Goal: Information Seeking & Learning: Learn about a topic

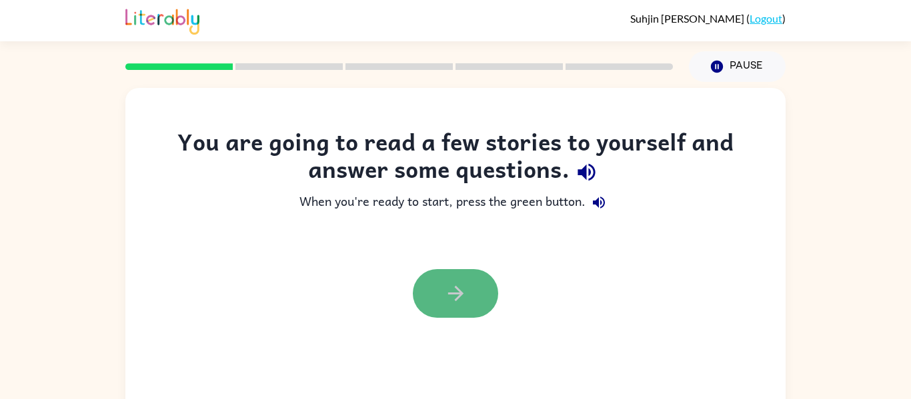
click at [460, 291] on icon "button" at bounding box center [455, 293] width 15 height 15
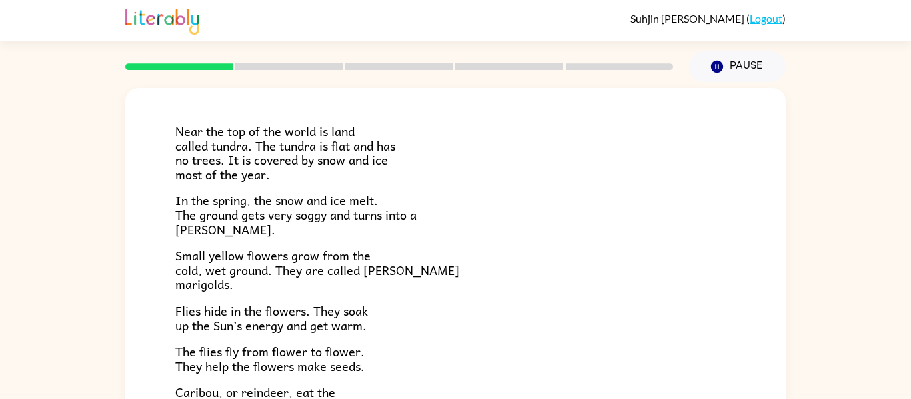
scroll to position [66, 0]
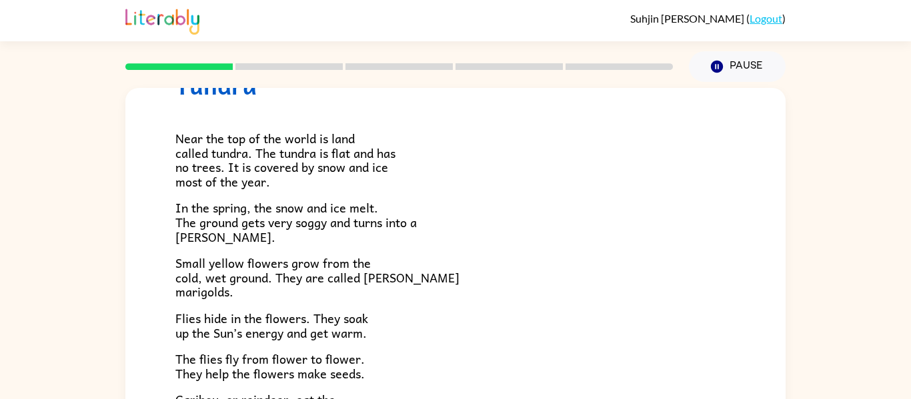
click at [443, 281] on p "Small yellow flowers grow from the cold, wet ground. They are called [PERSON_NA…" at bounding box center [455, 277] width 560 height 43
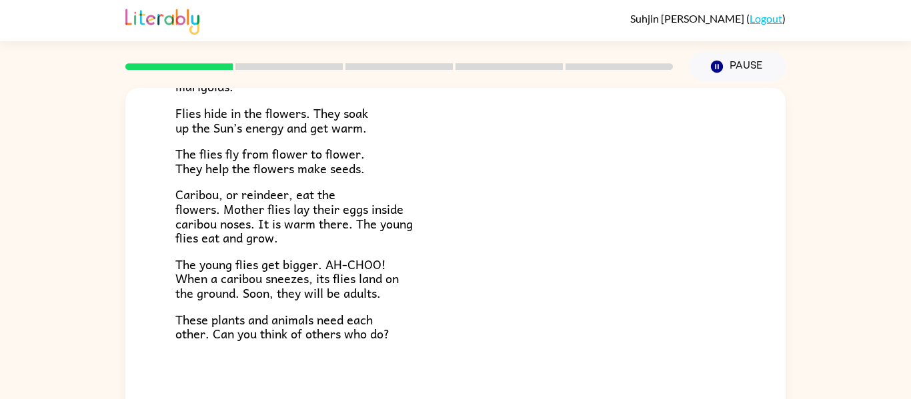
scroll to position [274, 0]
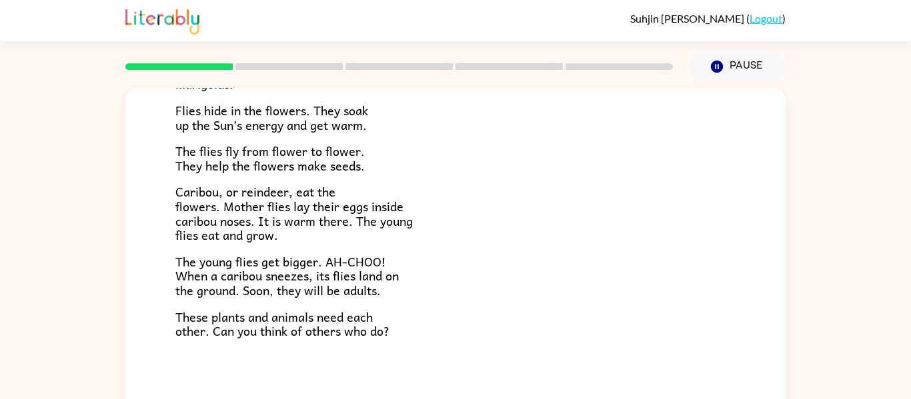
click at [478, 283] on p "The young flies get bigger. AH-CHOO! When a caribou sneezes, its flies land on …" at bounding box center [455, 276] width 560 height 43
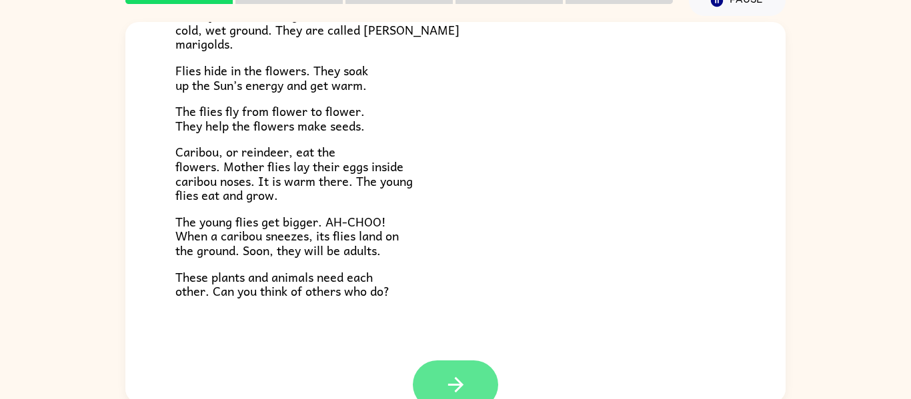
scroll to position [247, 0]
click at [447, 385] on icon "button" at bounding box center [455, 385] width 23 height 23
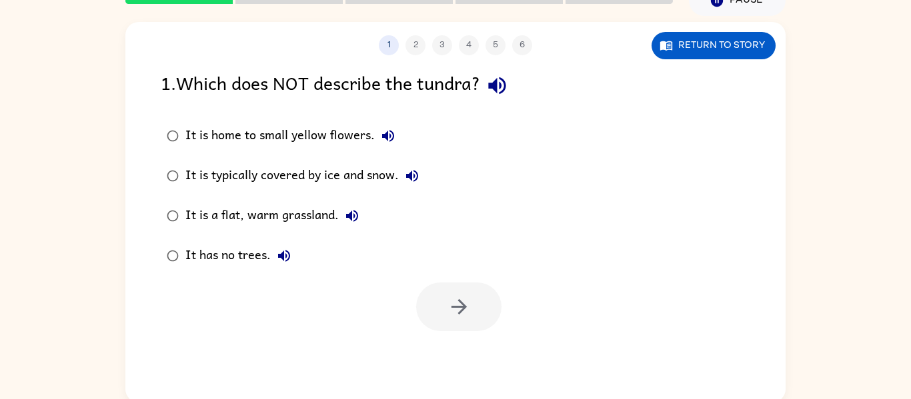
scroll to position [0, 0]
click at [330, 216] on div "It is a flat, warm grassland." at bounding box center [275, 216] width 180 height 27
click at [434, 290] on button "button" at bounding box center [458, 307] width 85 height 49
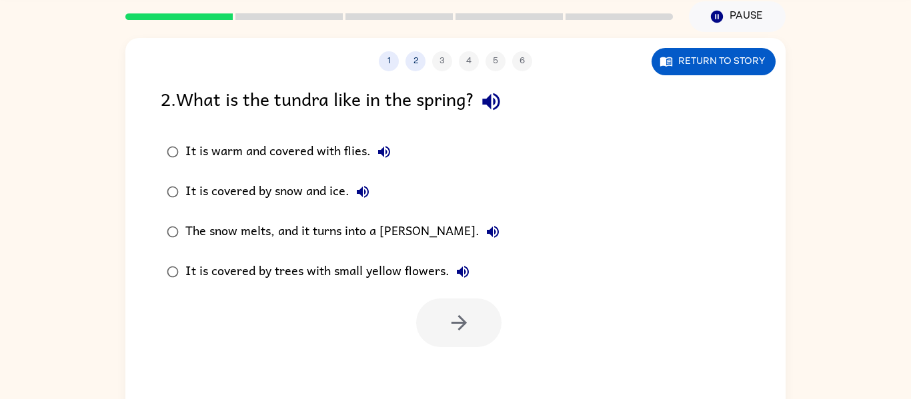
scroll to position [31, 0]
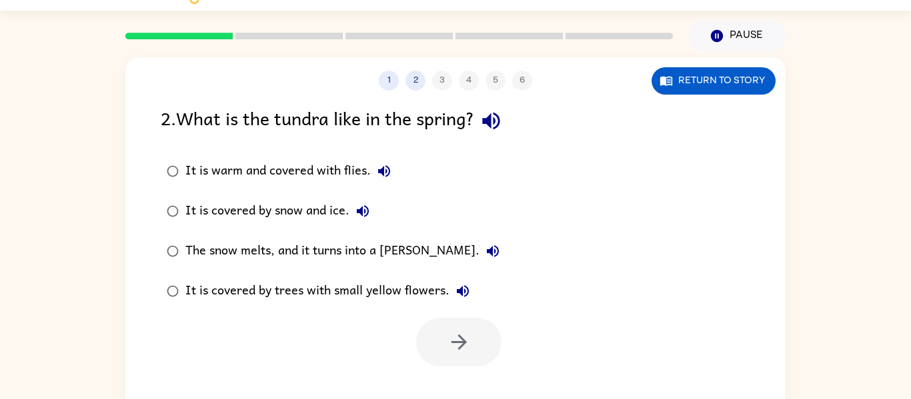
click at [316, 249] on div "The snow melts, and it turns into a [PERSON_NAME]." at bounding box center [345, 251] width 321 height 27
click at [446, 331] on button "button" at bounding box center [458, 342] width 85 height 49
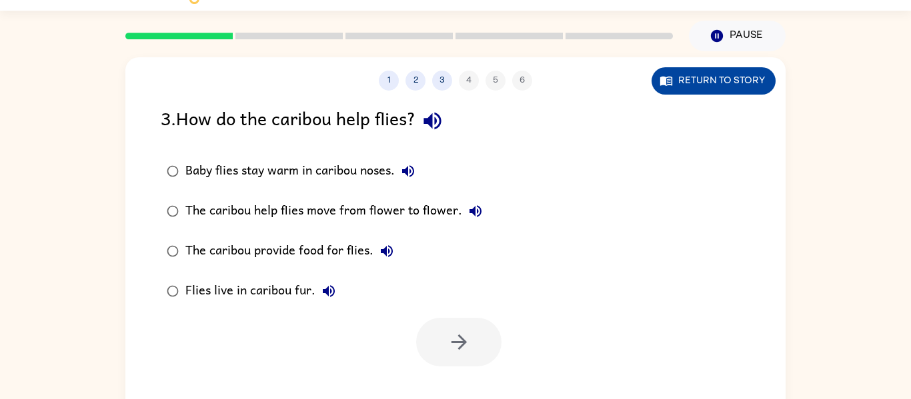
click at [750, 76] on button "Return to story" at bounding box center [714, 80] width 124 height 27
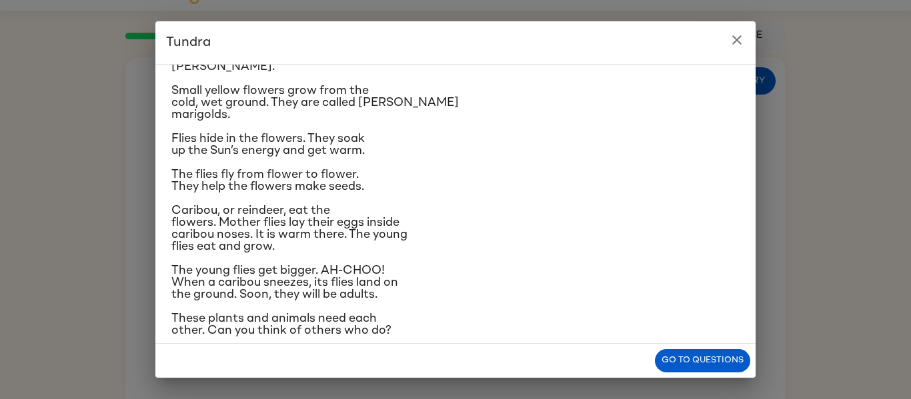
scroll to position [147, 0]
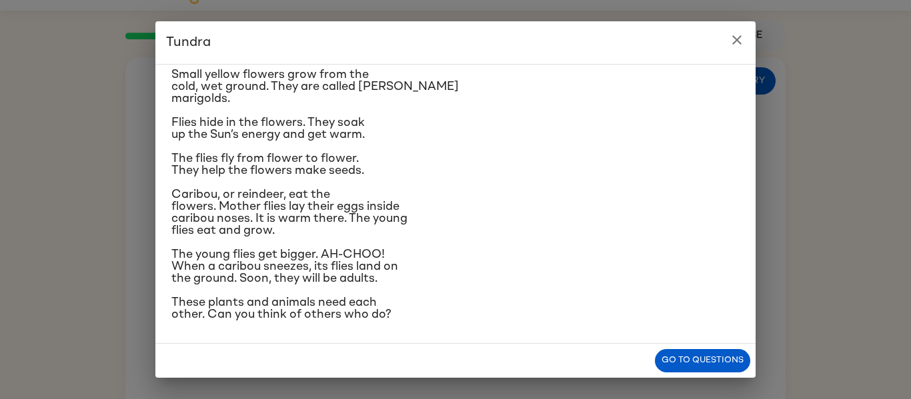
click at [736, 74] on p "Small yellow flowers grow from the cold, wet ground. They are called [PERSON_NA…" at bounding box center [455, 87] width 568 height 36
click at [776, 234] on div "Tundra Near the top of the world is land called tundra. The tundra is flat and …" at bounding box center [455, 199] width 911 height 399
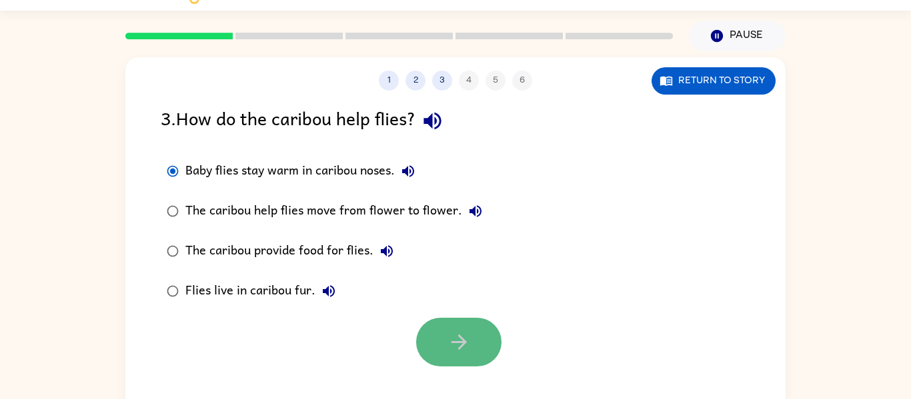
click at [448, 339] on icon "button" at bounding box center [459, 342] width 23 height 23
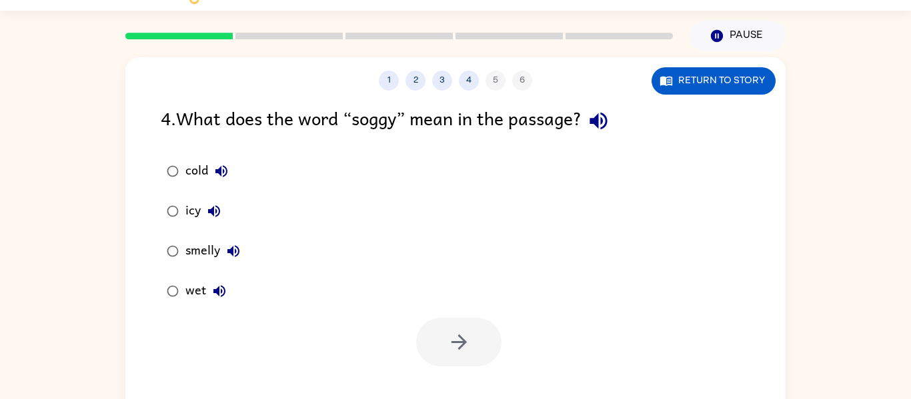
click at [193, 297] on div "wet" at bounding box center [208, 291] width 47 height 27
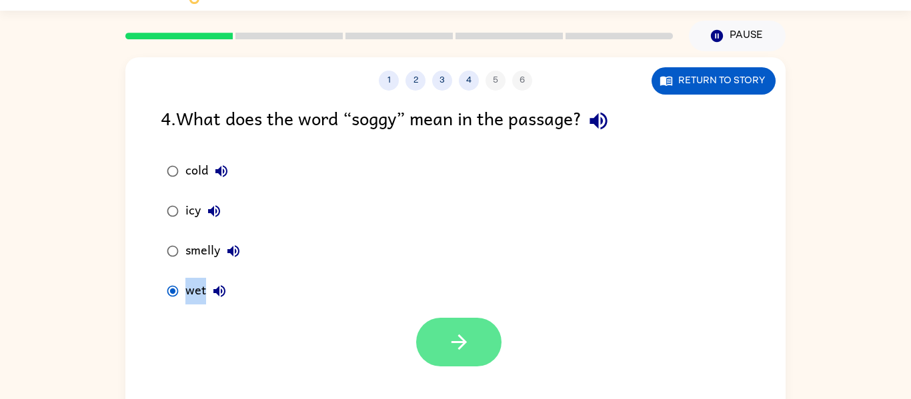
click at [481, 323] on button "button" at bounding box center [458, 342] width 85 height 49
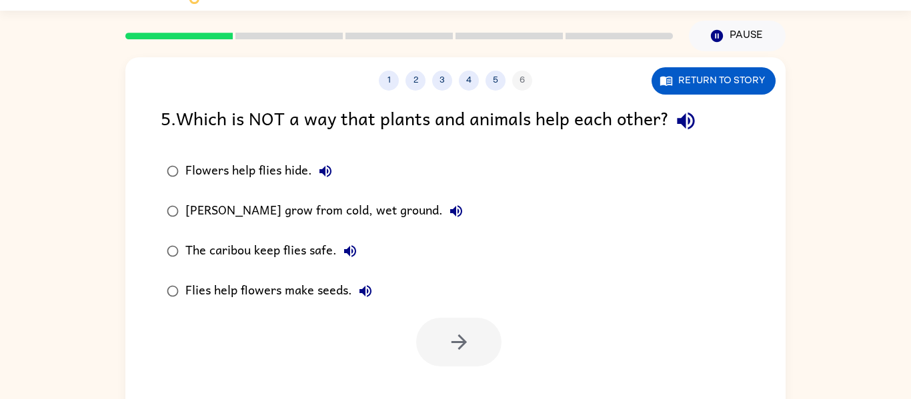
click at [217, 173] on div "Flowers help flies hide." at bounding box center [261, 171] width 153 height 27
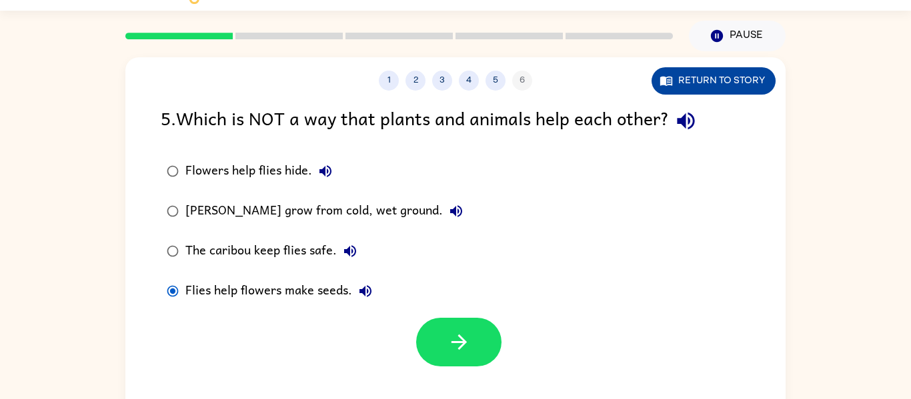
click at [756, 71] on button "Return to story" at bounding box center [714, 80] width 124 height 27
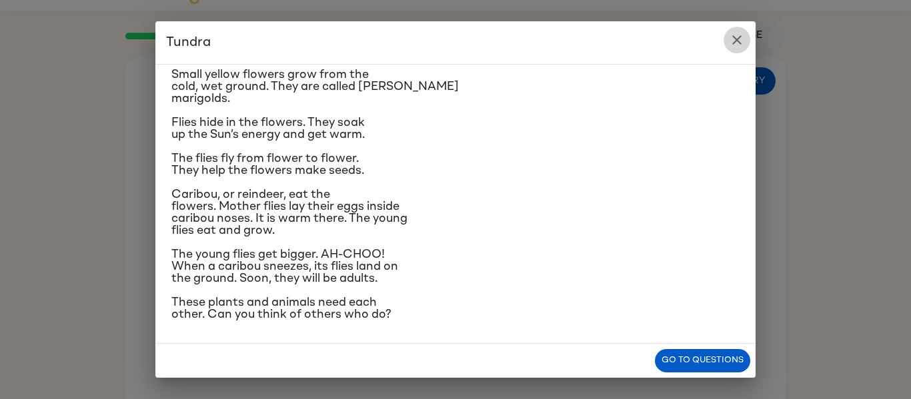
click at [737, 37] on icon "close" at bounding box center [737, 40] width 16 height 16
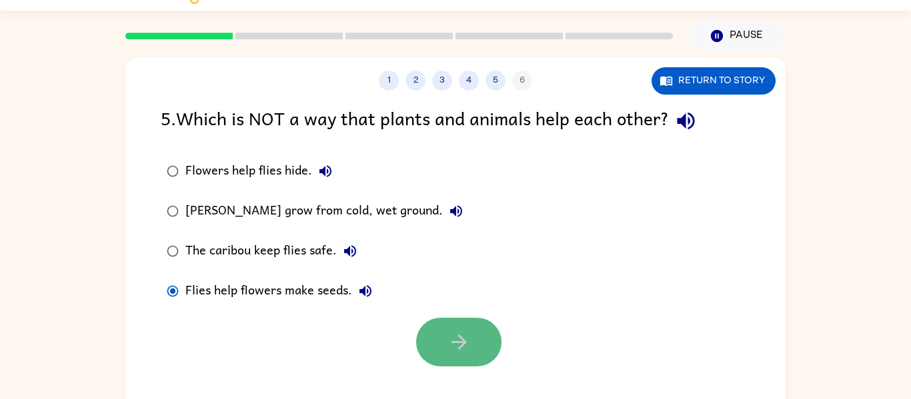
click at [472, 340] on button "button" at bounding box center [458, 342] width 85 height 49
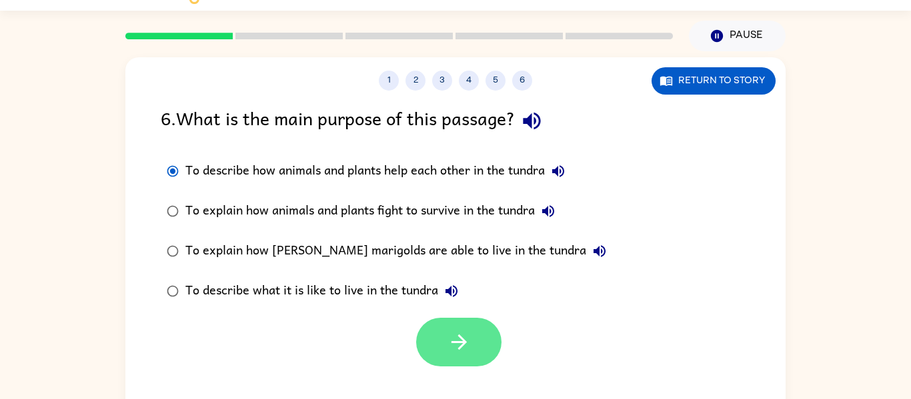
click at [486, 345] on button "button" at bounding box center [458, 342] width 85 height 49
click at [36, 227] on div "1 2 3 4 5 6 Return to story 6 . What is the main purpose of this passage? To de…" at bounding box center [455, 244] width 911 height 387
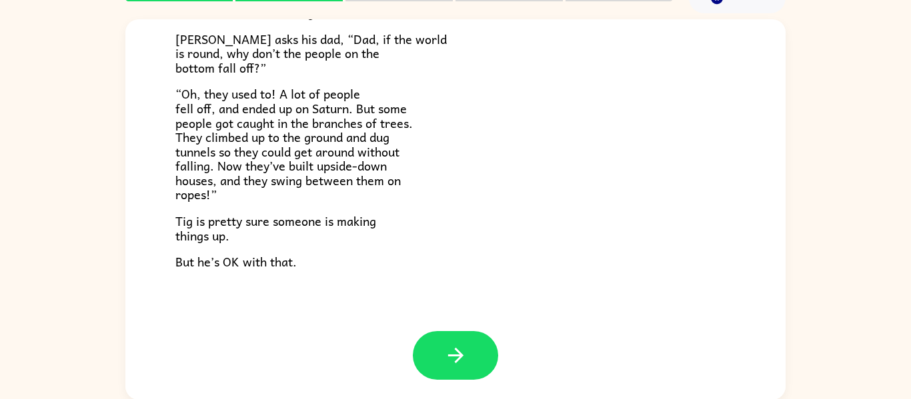
scroll to position [69, 0]
click at [434, 193] on p "“Oh, they used to! A lot of people fell off, and ended up on Saturn. But some p…" at bounding box center [455, 143] width 560 height 115
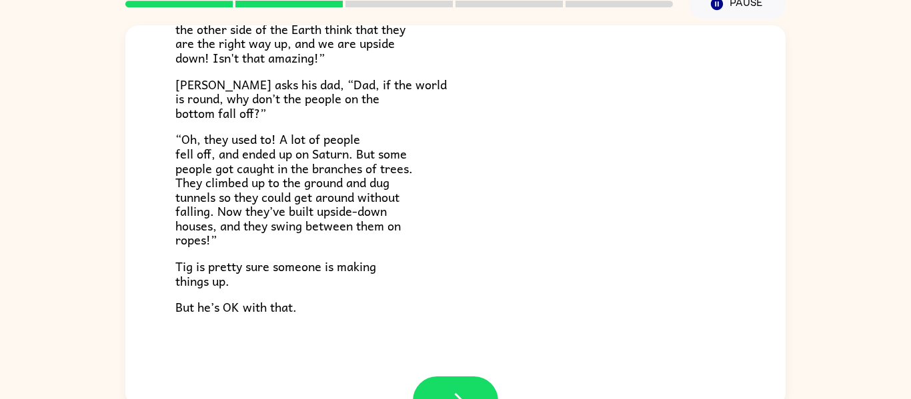
scroll to position [387, 0]
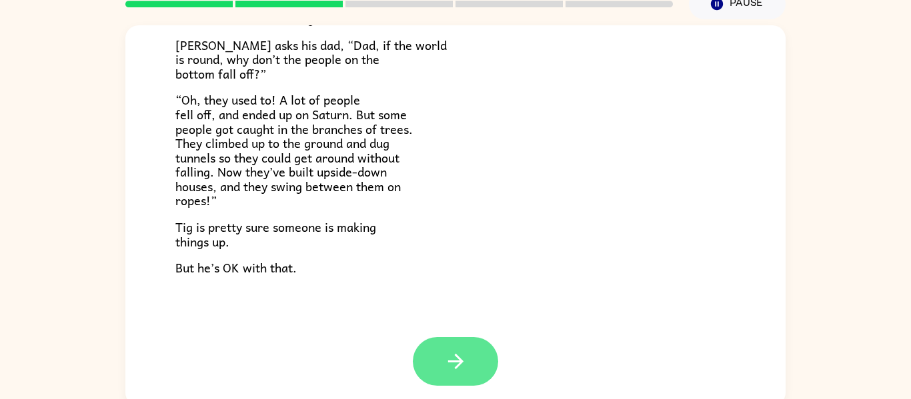
click at [472, 345] on button "button" at bounding box center [455, 361] width 85 height 49
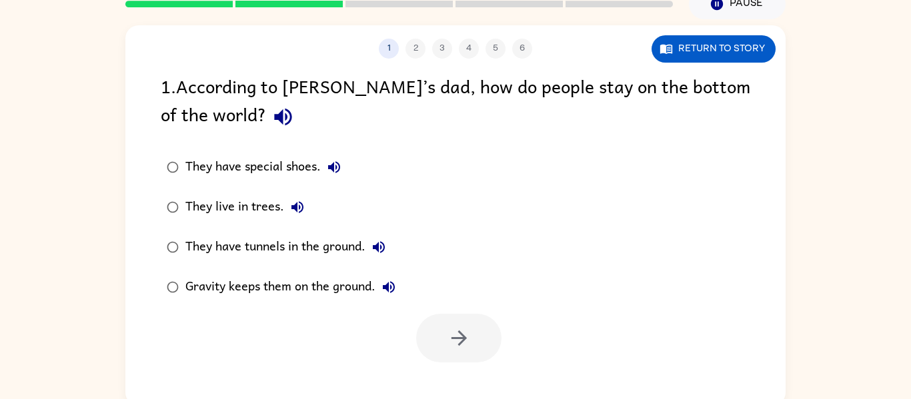
scroll to position [0, 0]
click at [753, 45] on button "Return to story" at bounding box center [714, 48] width 124 height 27
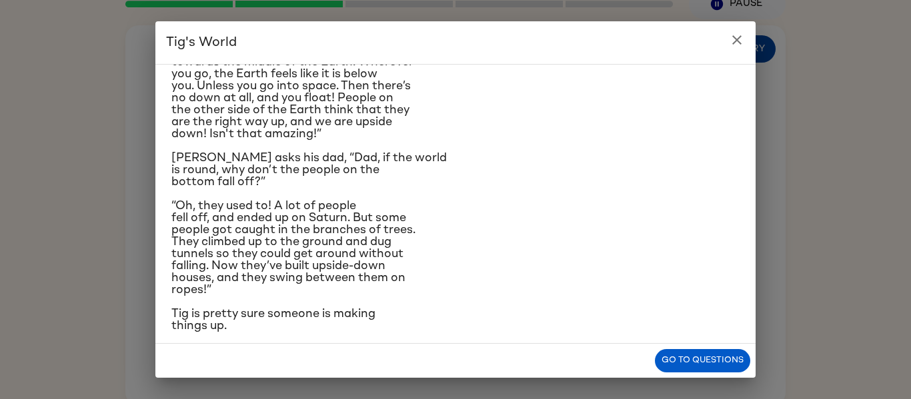
scroll to position [243, 0]
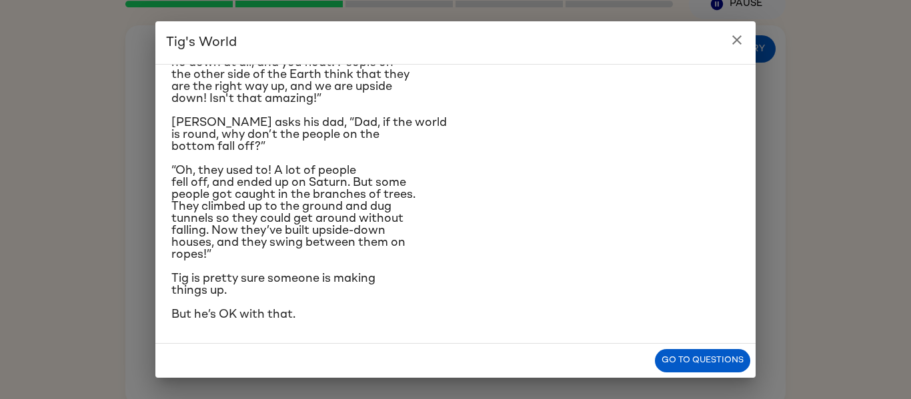
click at [746, 35] on button "close" at bounding box center [737, 40] width 27 height 27
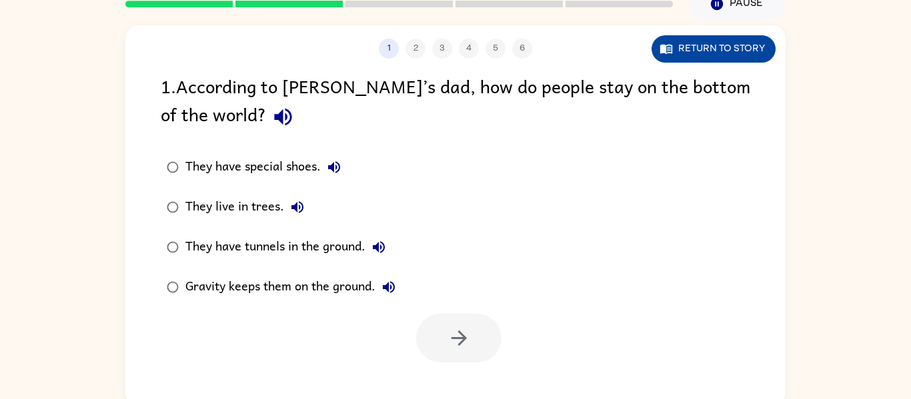
click at [702, 54] on button "Return to story" at bounding box center [714, 48] width 124 height 27
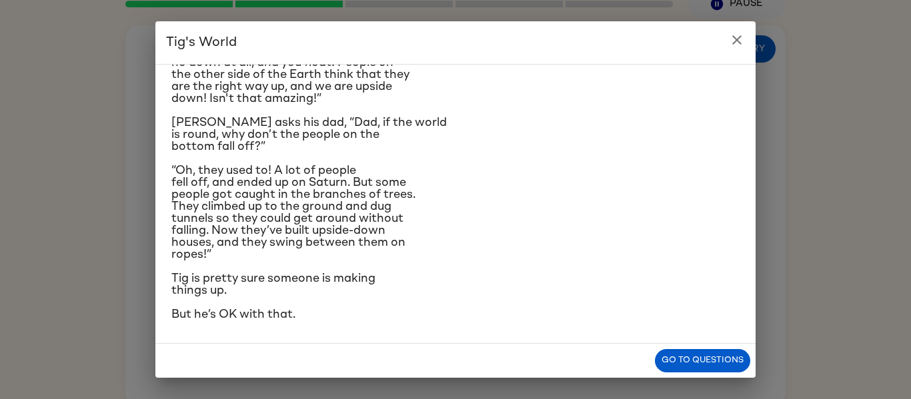
click at [746, 45] on button "close" at bounding box center [737, 40] width 27 height 27
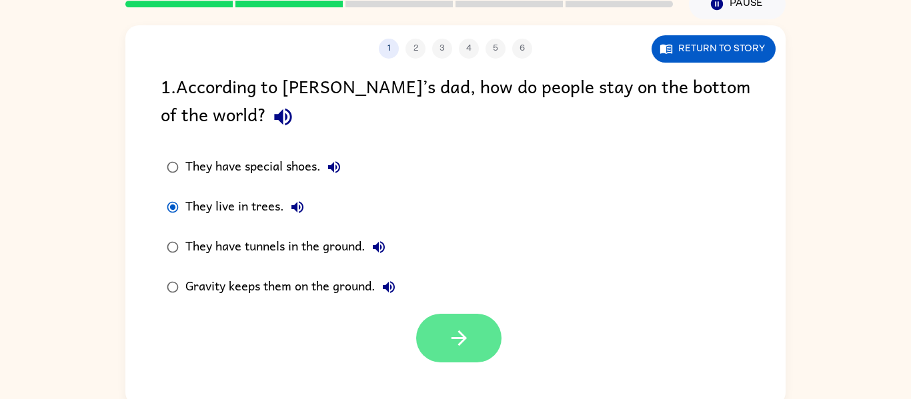
click at [484, 361] on button "button" at bounding box center [458, 338] width 85 height 49
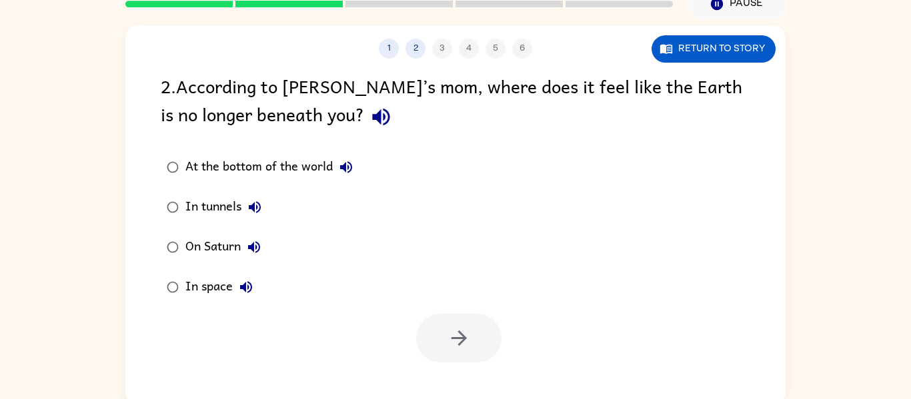
click at [0, 345] on div "1 2 3 4 5 6 Return to story 2 . According to [PERSON_NAME]’s mom, where does it…" at bounding box center [455, 212] width 911 height 387
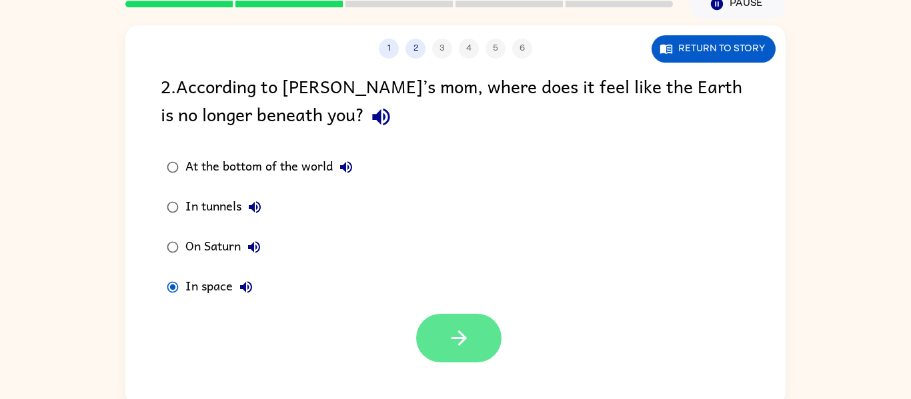
click at [483, 346] on button "button" at bounding box center [458, 338] width 85 height 49
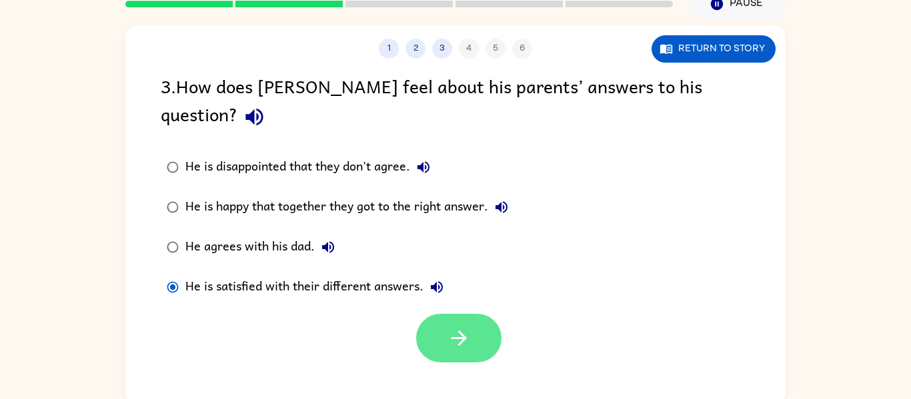
click at [484, 321] on button "button" at bounding box center [458, 338] width 85 height 49
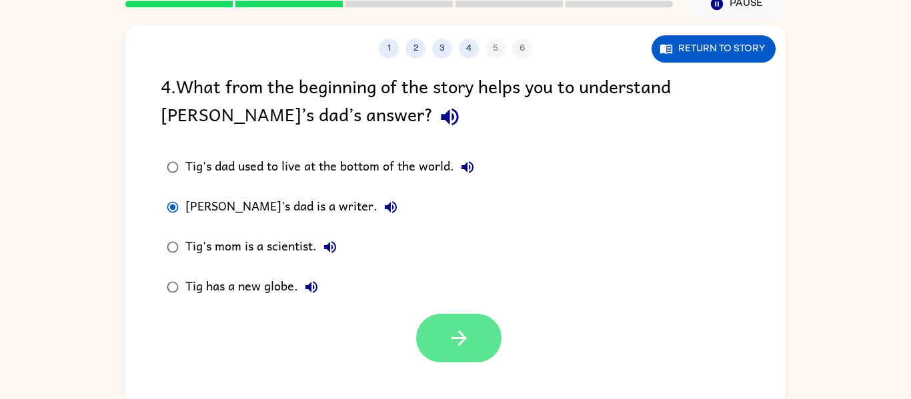
click at [496, 350] on button "button" at bounding box center [458, 338] width 85 height 49
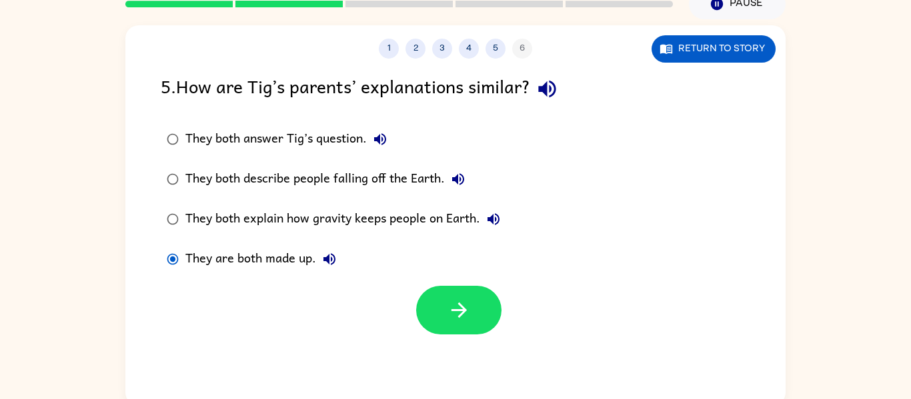
click at [0, 268] on div "1 2 3 4 5 6 Return to story 5 . How are [PERSON_NAME]’s parents’ explanations s…" at bounding box center [455, 212] width 911 height 387
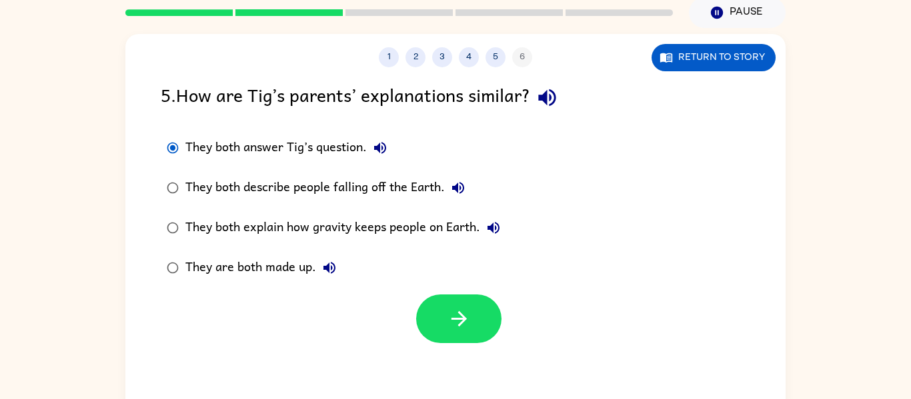
scroll to position [69, 0]
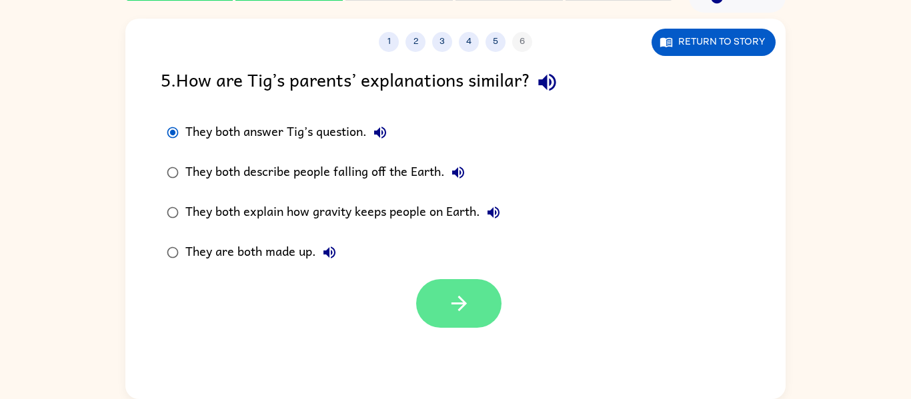
click at [470, 313] on icon "button" at bounding box center [459, 303] width 23 height 23
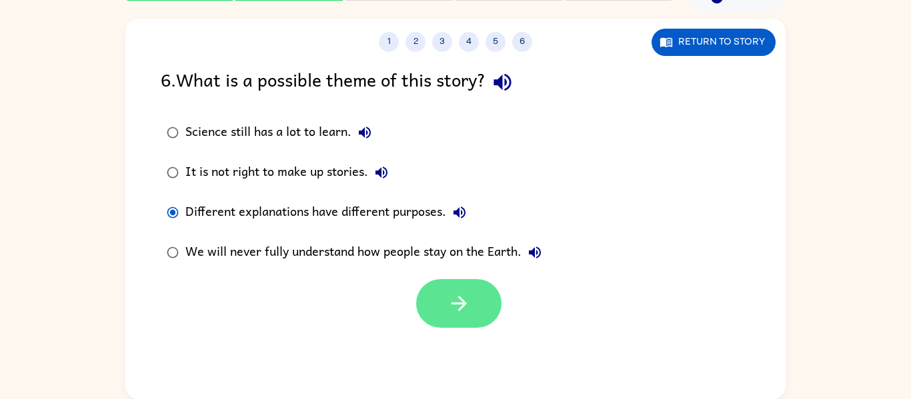
click at [492, 296] on button "button" at bounding box center [458, 303] width 85 height 49
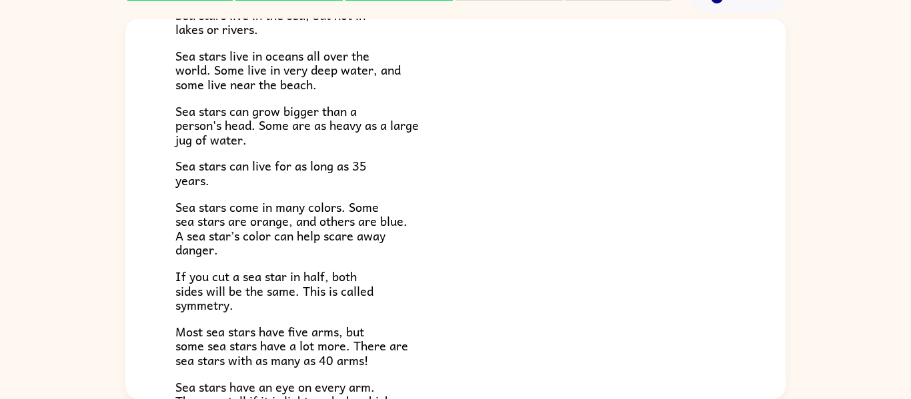
click at [136, 198] on div "Sea Stars! There are many kinds of sea stars. Sea stars live in the sea, but no…" at bounding box center [455, 220] width 660 height 697
click at [121, 182] on div "Sea Stars! There are many kinds of sea stars. Sea stars live in the sea, but no…" at bounding box center [455, 206] width 911 height 387
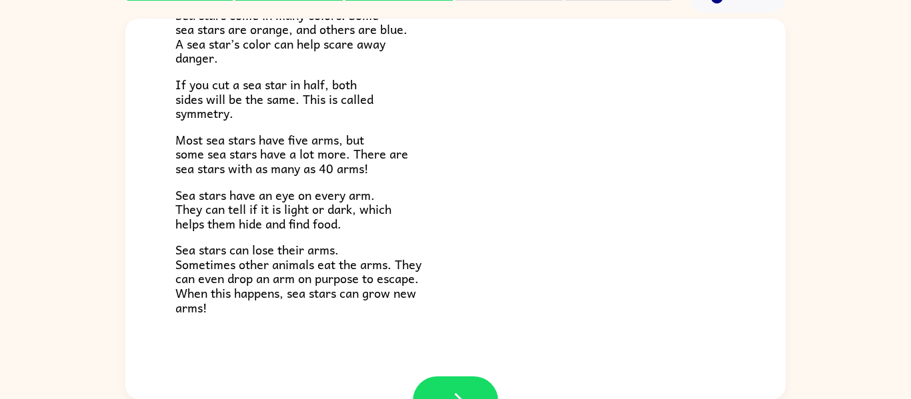
scroll to position [337, 0]
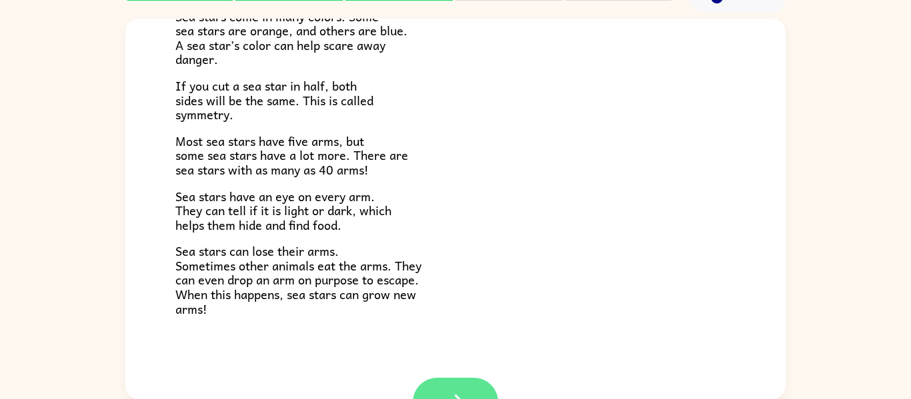
click at [463, 387] on button "button" at bounding box center [455, 402] width 85 height 49
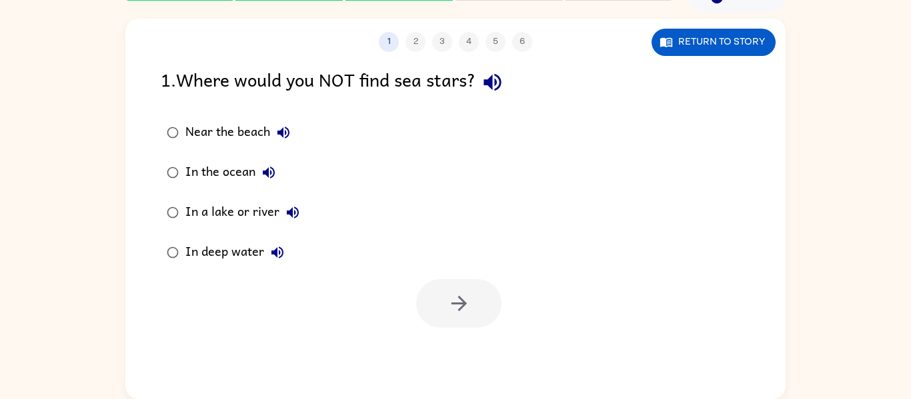
scroll to position [0, 0]
click at [722, 42] on button "Return to story" at bounding box center [714, 42] width 124 height 27
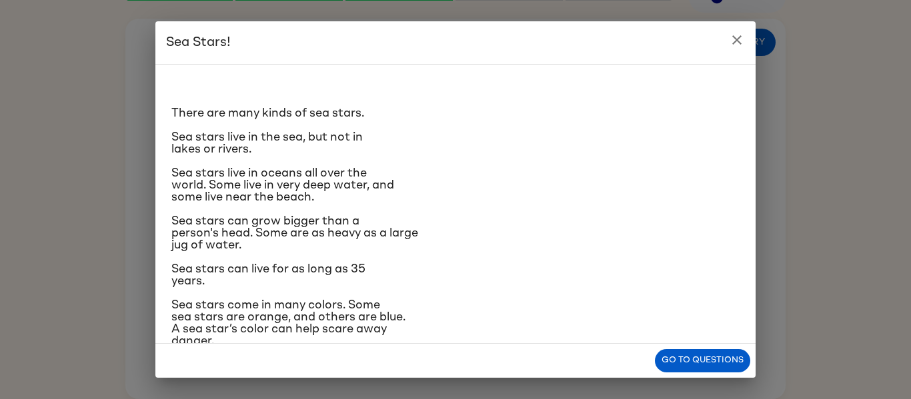
click at [738, 43] on icon "close" at bounding box center [737, 40] width 16 height 16
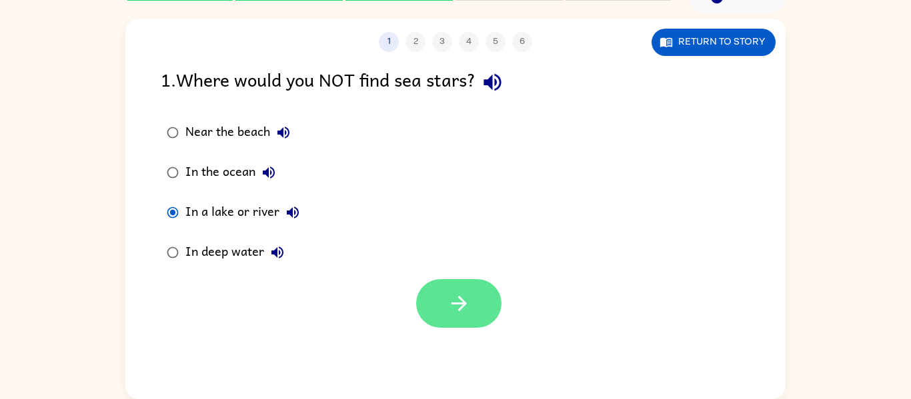
click at [496, 301] on button "button" at bounding box center [458, 303] width 85 height 49
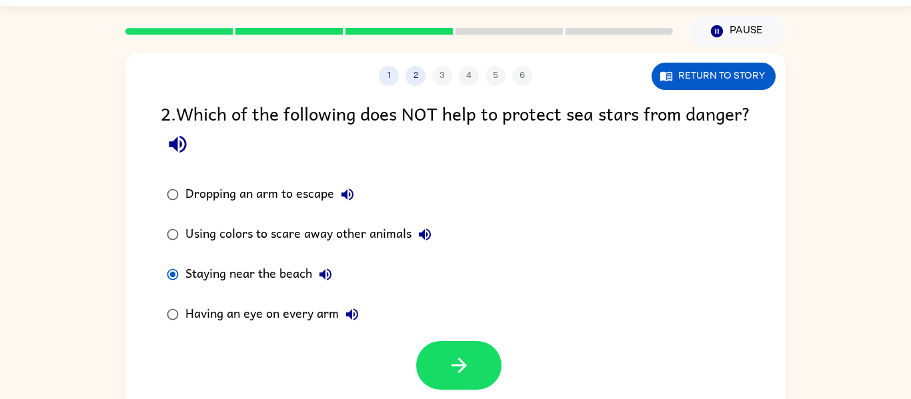
scroll to position [35, 0]
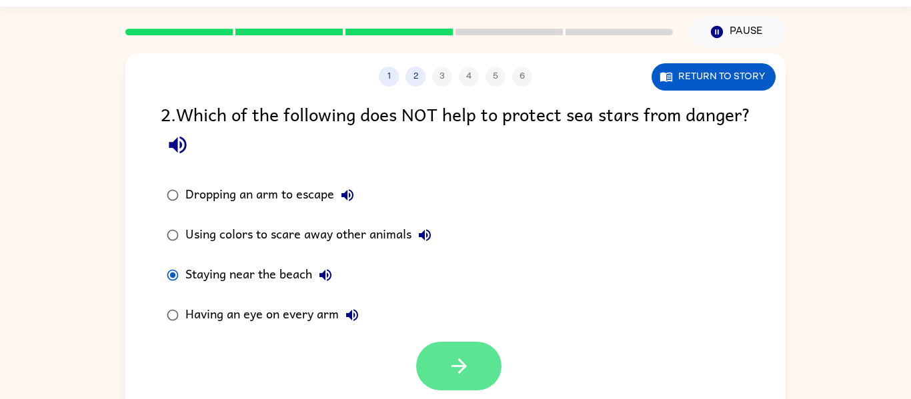
click at [454, 374] on icon "button" at bounding box center [459, 366] width 23 height 23
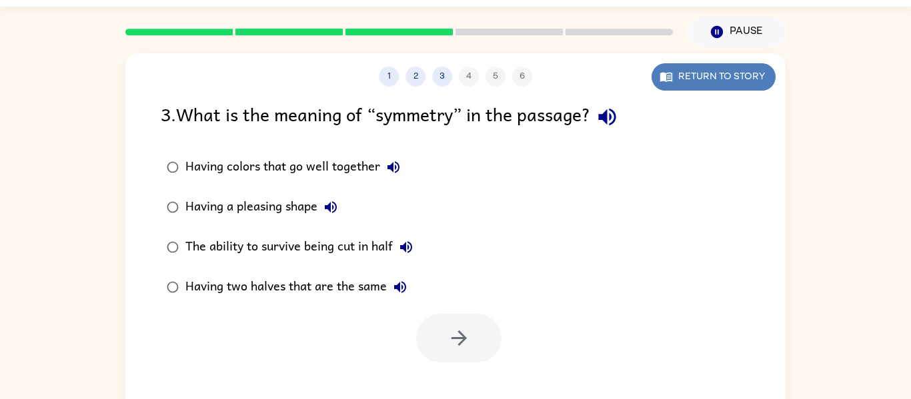
click at [756, 67] on button "Return to story" at bounding box center [714, 76] width 124 height 27
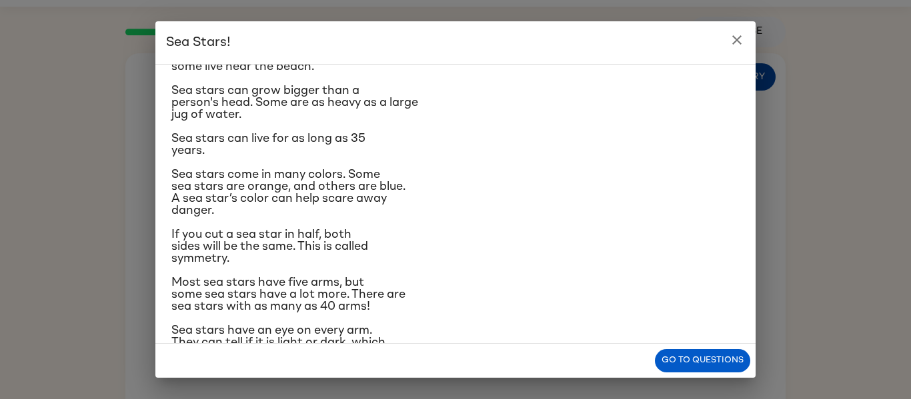
scroll to position [131, 0]
click at [534, 270] on div "There are many kinds of sea stars. Sea stars live in the sea, but not in lakes …" at bounding box center [455, 188] width 568 height 488
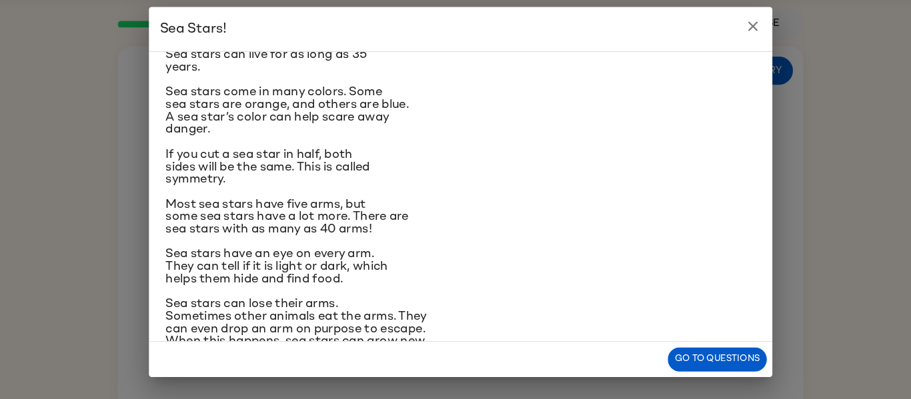
scroll to position [201, 0]
click at [727, 52] on h2 "Sea Stars!" at bounding box center [455, 42] width 600 height 43
click at [736, 43] on icon "close" at bounding box center [737, 40] width 16 height 16
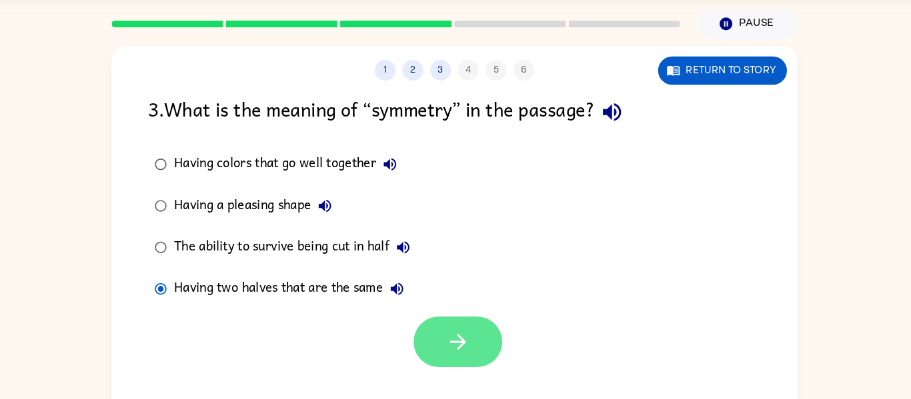
click at [458, 344] on icon "button" at bounding box center [458, 344] width 15 height 15
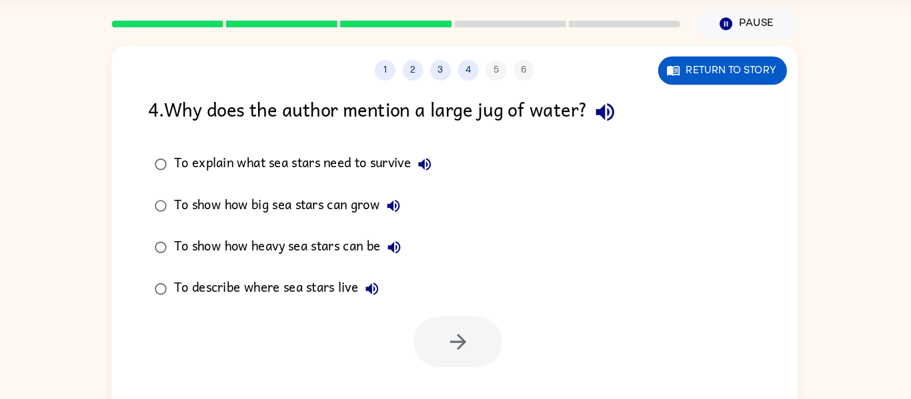
click at [33, 142] on div "1 2 3 4 5 6 Return to story 4 . Why does the author mention a large jug of wate…" at bounding box center [455, 246] width 911 height 387
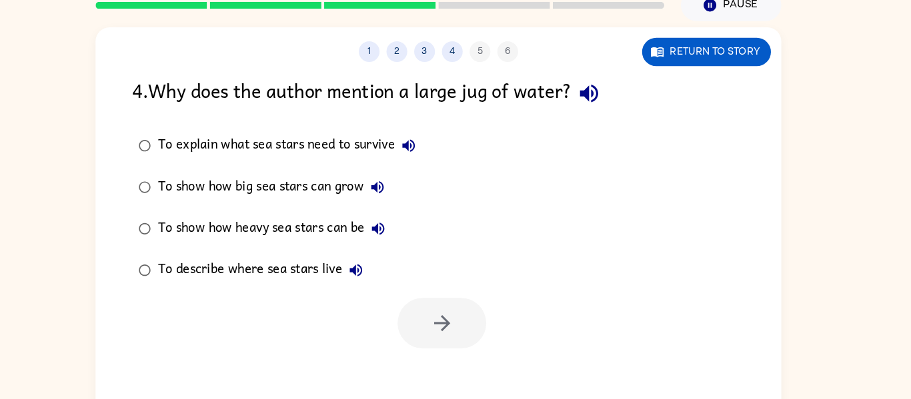
scroll to position [69, 0]
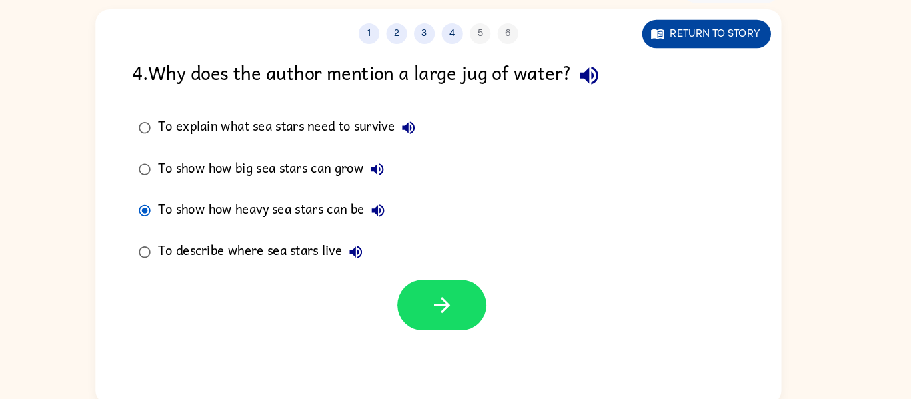
click at [698, 47] on button "Return to story" at bounding box center [714, 42] width 124 height 27
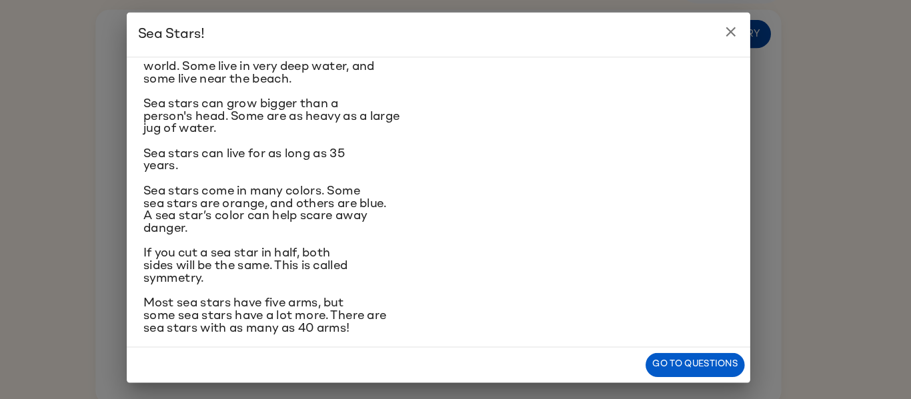
scroll to position [113, 0]
click at [694, 365] on button "Go to questions" at bounding box center [702, 360] width 95 height 23
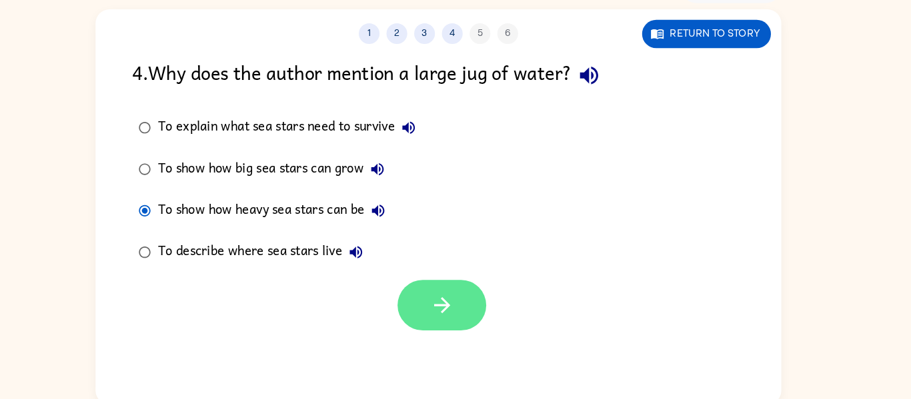
click at [441, 319] on button "button" at bounding box center [458, 303] width 85 height 49
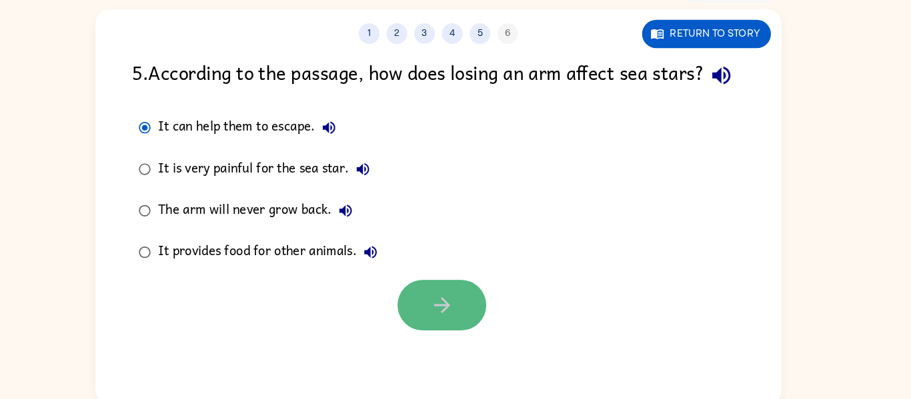
click at [476, 328] on button "button" at bounding box center [458, 303] width 85 height 49
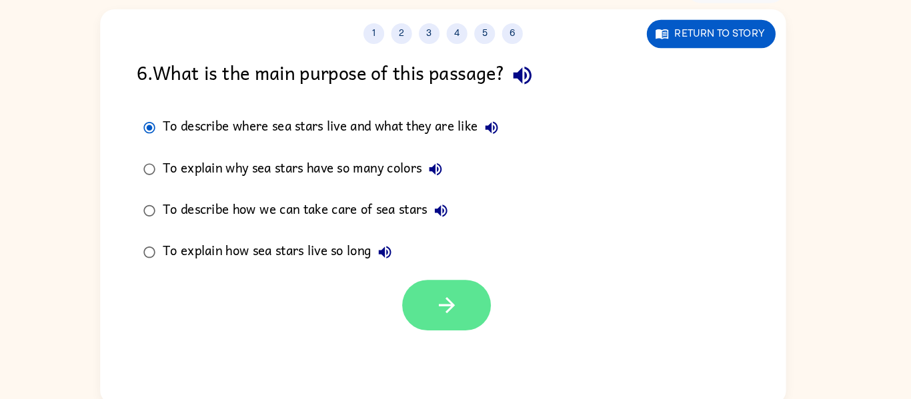
click at [474, 295] on button "button" at bounding box center [458, 303] width 85 height 49
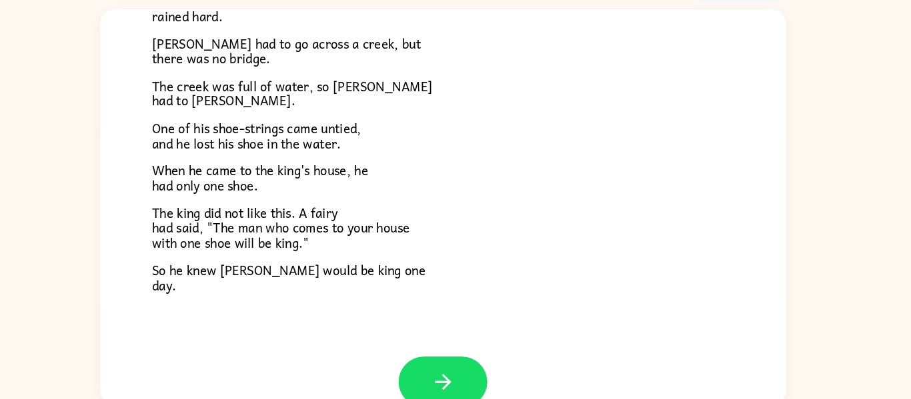
scroll to position [207, 0]
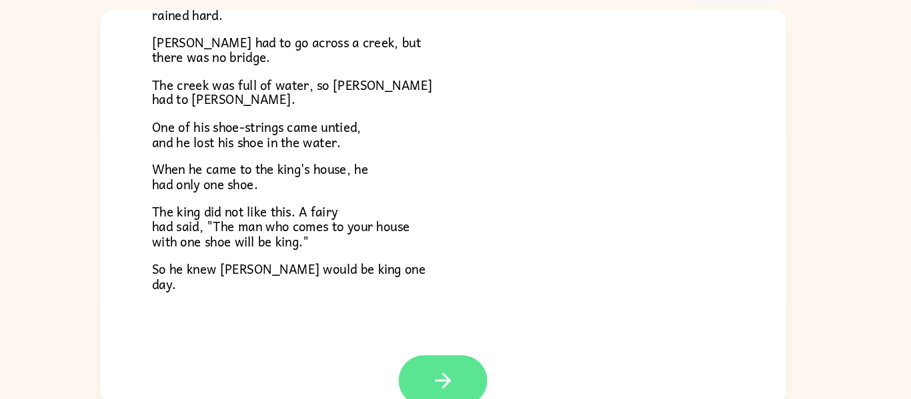
click at [467, 372] on icon "button" at bounding box center [455, 376] width 23 height 23
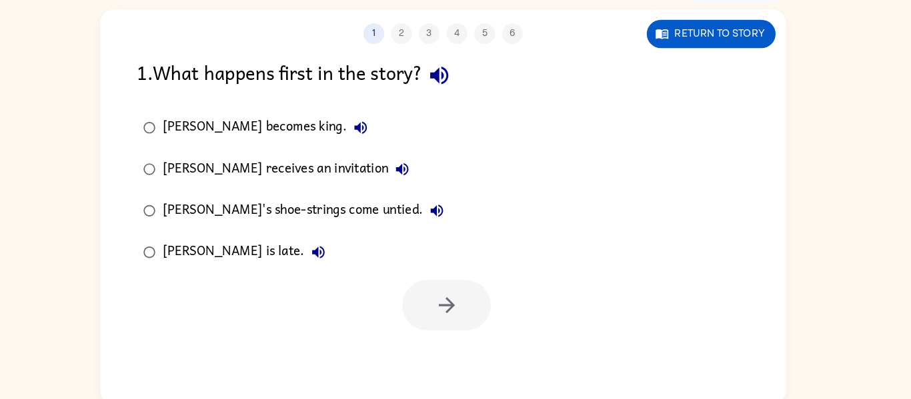
scroll to position [0, 0]
click at [470, 303] on icon "button" at bounding box center [459, 303] width 23 height 23
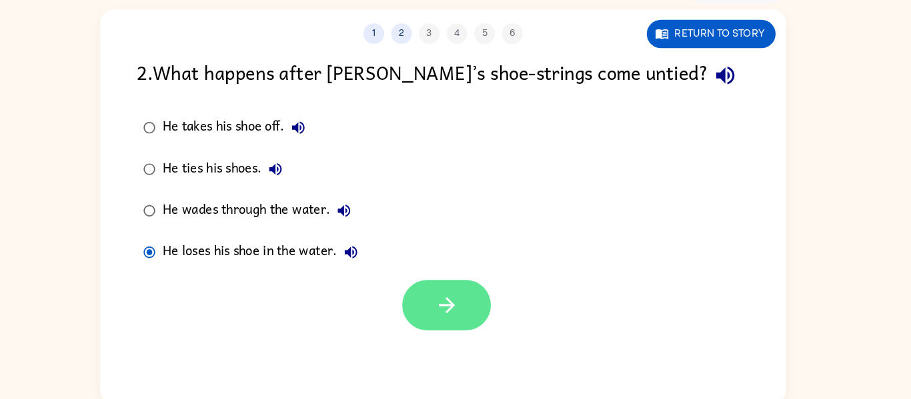
click at [454, 299] on icon "button" at bounding box center [459, 303] width 23 height 23
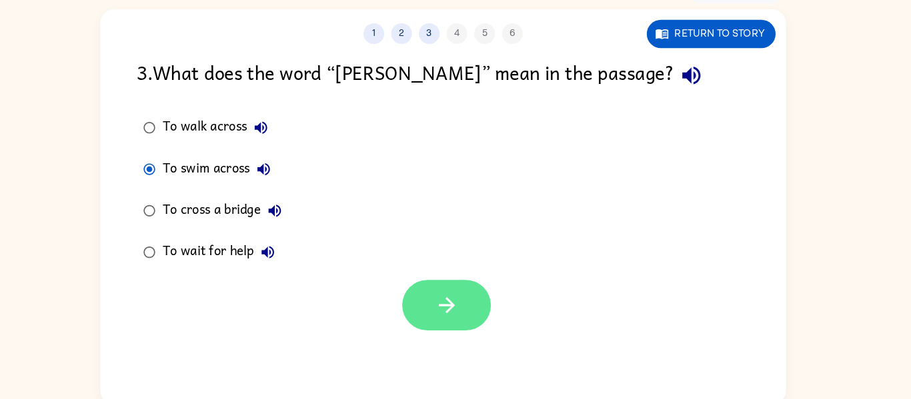
click at [469, 309] on icon "button" at bounding box center [459, 303] width 23 height 23
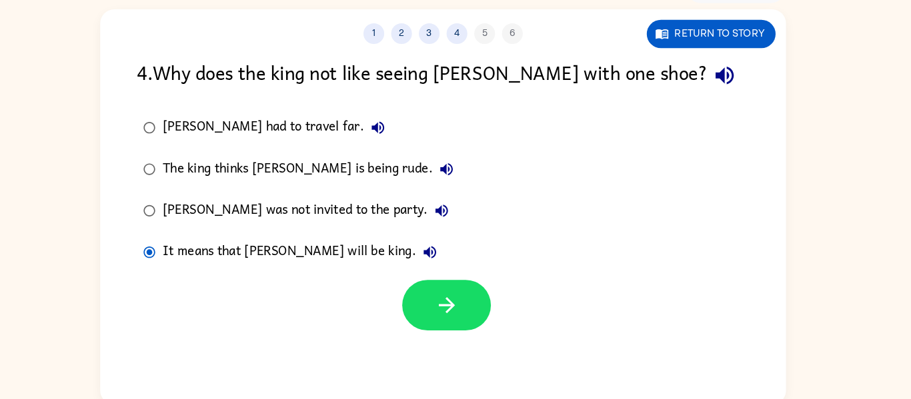
click at [173, 235] on label "It means that [PERSON_NAME] will be king." at bounding box center [315, 253] width 325 height 40
click at [198, 236] on label "It means that [PERSON_NAME] will be king." at bounding box center [315, 253] width 325 height 40
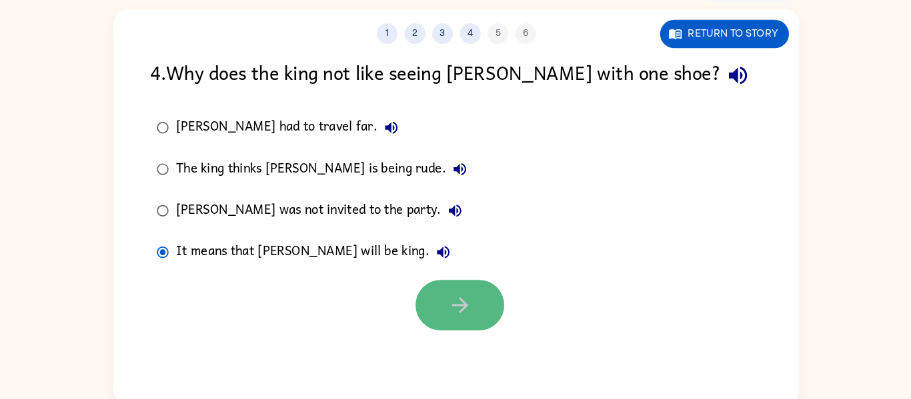
click at [465, 325] on button "button" at bounding box center [458, 303] width 85 height 49
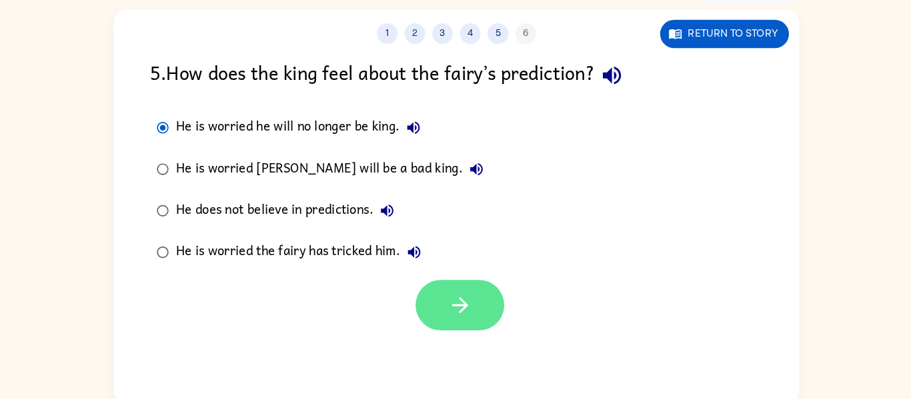
click at [470, 303] on icon "button" at bounding box center [459, 303] width 23 height 23
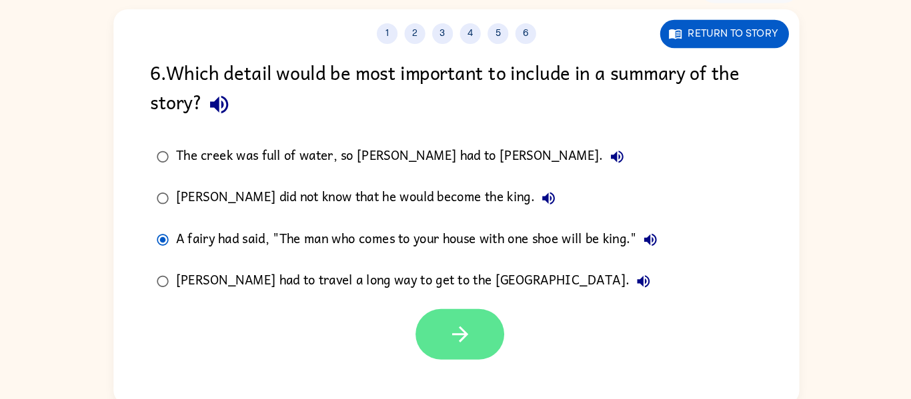
click at [463, 335] on icon "button" at bounding box center [458, 331] width 15 height 15
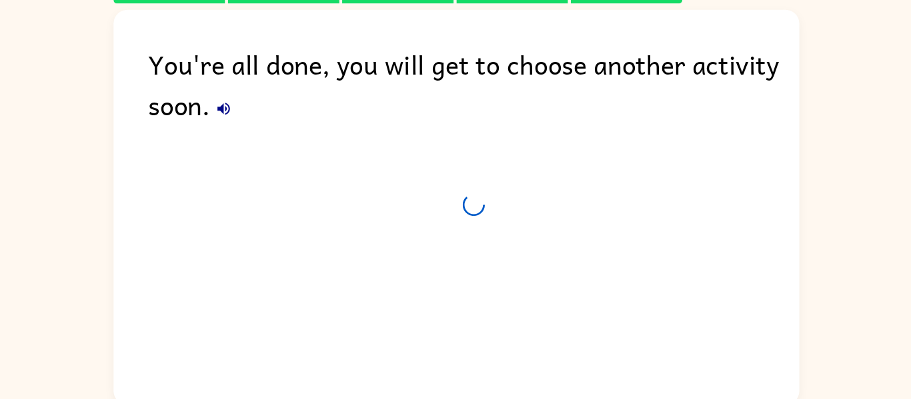
scroll to position [45, 0]
